Goal: Task Accomplishment & Management: Manage account settings

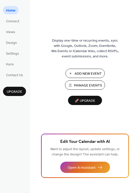
click at [80, 84] on span "Manage Events" at bounding box center [88, 85] width 28 height 5
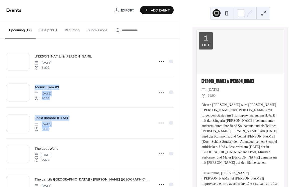
drag, startPoint x: 180, startPoint y: 47, endPoint x: 176, endPoint y: 109, distance: 62.8
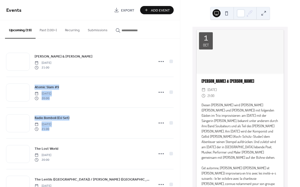
click at [175, 126] on div "Events Export Add Event Upcoming (19) Past (100+) Recurring Submissions [PERSON…" at bounding box center [150, 93] width 300 height 187
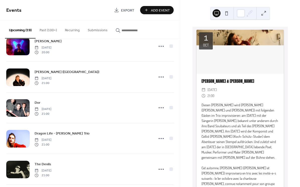
scroll to position [452, 0]
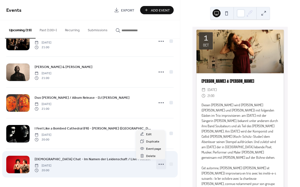
click at [159, 164] on icon at bounding box center [161, 165] width 8 height 8
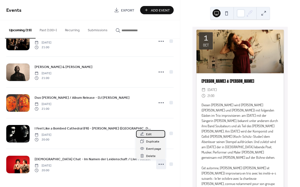
click at [152, 134] on div "Edit" at bounding box center [150, 134] width 29 height 7
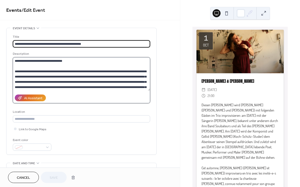
click at [74, 81] on textarea at bounding box center [81, 74] width 137 height 34
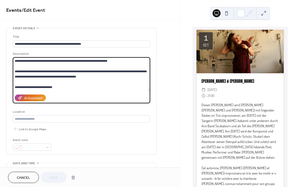
click at [88, 79] on textarea at bounding box center [81, 74] width 137 height 34
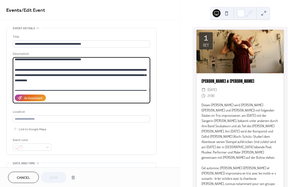
scroll to position [34, 0]
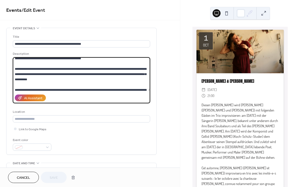
click at [83, 85] on textarea at bounding box center [81, 74] width 137 height 34
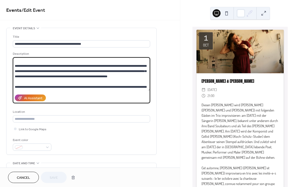
scroll to position [59, 0]
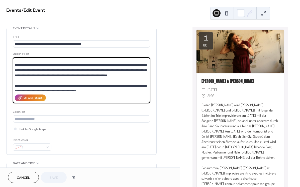
click at [82, 85] on textarea at bounding box center [81, 74] width 137 height 34
click at [40, 69] on textarea at bounding box center [81, 74] width 137 height 34
click at [109, 79] on textarea at bounding box center [81, 74] width 137 height 34
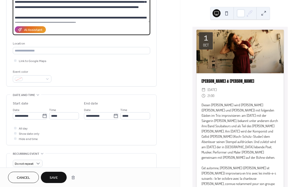
scroll to position [75, 0]
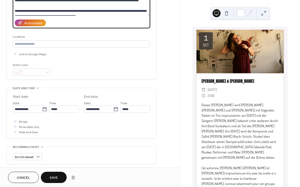
type textarea "**********"
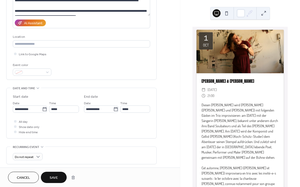
click at [60, 176] on button "Save" at bounding box center [54, 177] width 26 height 11
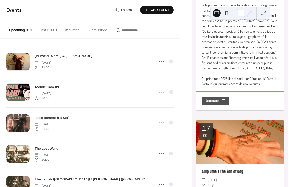
scroll to position [1454, 0]
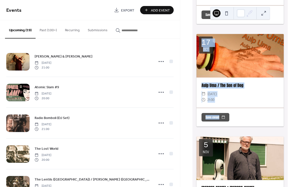
drag, startPoint x: 282, startPoint y: 27, endPoint x: 285, endPoint y: 134, distance: 106.3
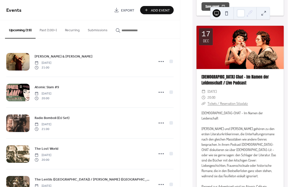
scroll to position [4022, 0]
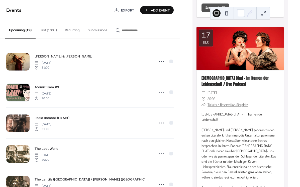
click at [235, 103] on link "Tickets / Reservation Sitzplatz" at bounding box center [228, 105] width 40 height 4
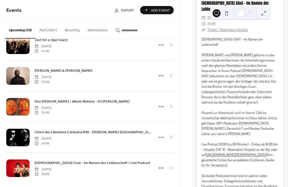
scroll to position [452, 0]
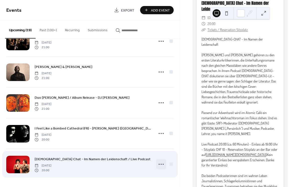
click at [162, 164] on icon at bounding box center [161, 165] width 8 height 8
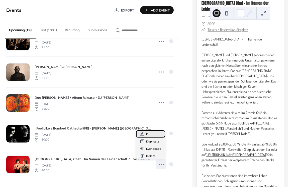
click at [149, 133] on span "Edit" at bounding box center [149, 134] width 6 height 5
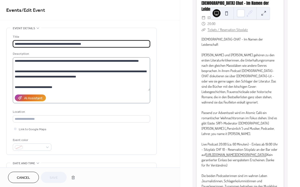
scroll to position [84, 0]
click at [14, 73] on textarea at bounding box center [81, 74] width 137 height 34
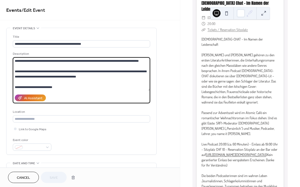
drag, startPoint x: 14, startPoint y: 73, endPoint x: 137, endPoint y: 78, distance: 122.9
click at [137, 78] on textarea at bounding box center [81, 74] width 137 height 34
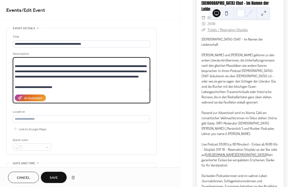
scroll to position [68, 0]
type textarea "**********"
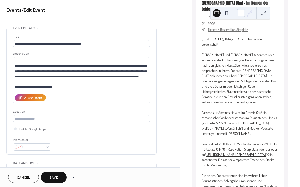
click at [55, 180] on span "Save" at bounding box center [54, 178] width 8 height 5
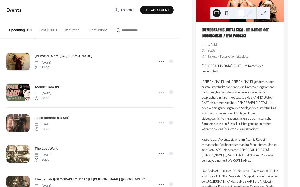
scroll to position [4071, 0]
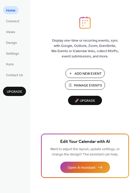
click at [83, 86] on span "Manage Events" at bounding box center [88, 85] width 28 height 5
click at [74, 83] on span "Manage Events" at bounding box center [88, 85] width 28 height 5
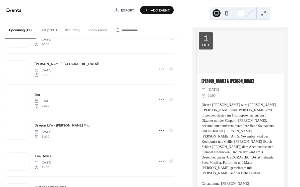
scroll to position [452, 0]
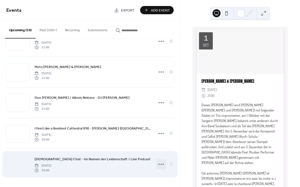
click at [158, 164] on icon at bounding box center [161, 165] width 8 height 8
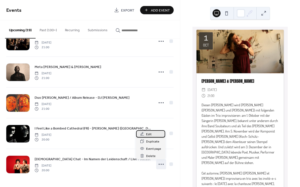
click at [153, 134] on div "Edit" at bounding box center [150, 134] width 29 height 7
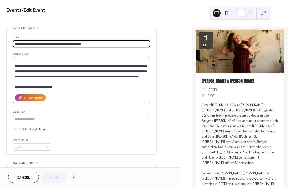
scroll to position [68, 0]
click at [133, 71] on textarea at bounding box center [81, 74] width 137 height 34
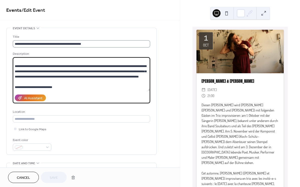
paste textarea "**"
type textarea "**********"
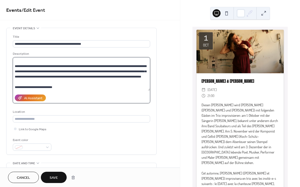
drag, startPoint x: 73, startPoint y: 68, endPoint x: 77, endPoint y: 69, distance: 3.3
click at [73, 68] on textarea at bounding box center [81, 74] width 137 height 34
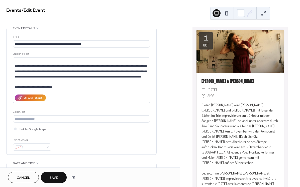
click at [54, 178] on span "Save" at bounding box center [54, 178] width 8 height 5
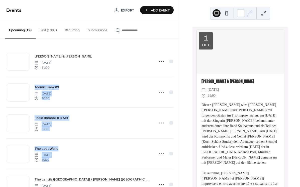
drag, startPoint x: 178, startPoint y: 49, endPoint x: 179, endPoint y: 167, distance: 118.3
click at [179, 167] on div "[PERSON_NAME] & [PERSON_NAME] [DATE] 21:00 Atomic Slam #9 [DATE] 20:00 Radio Bo…" at bounding box center [90, 113] width 180 height 149
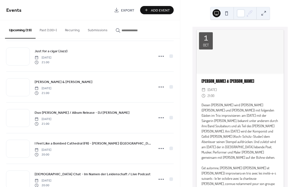
scroll to position [452, 0]
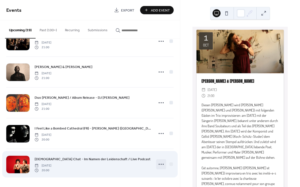
click at [163, 165] on circle at bounding box center [163, 164] width 1 height 1
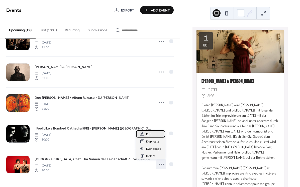
click at [152, 135] on div "Edit" at bounding box center [150, 134] width 29 height 7
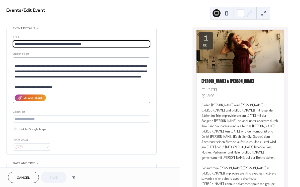
scroll to position [68, 0]
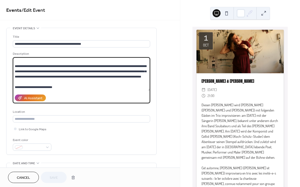
click at [132, 71] on textarea at bounding box center [81, 74] width 137 height 34
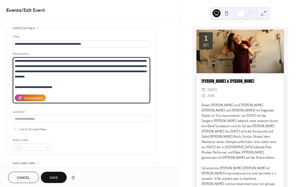
type textarea "**********"
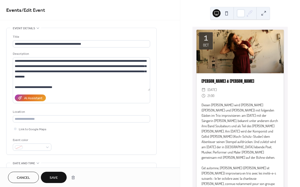
click at [46, 182] on button "Save" at bounding box center [54, 177] width 26 height 11
